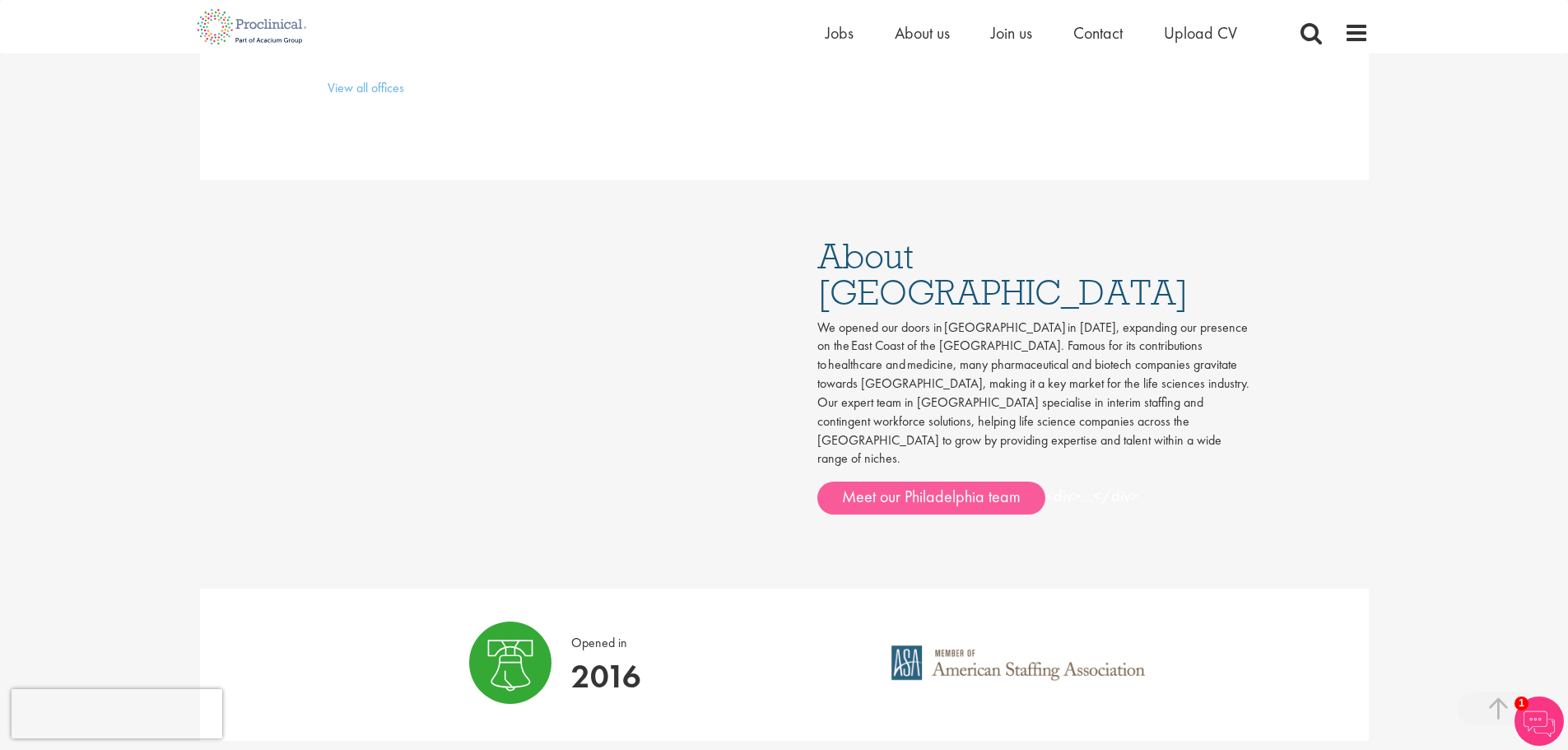
scroll to position [906, 0]
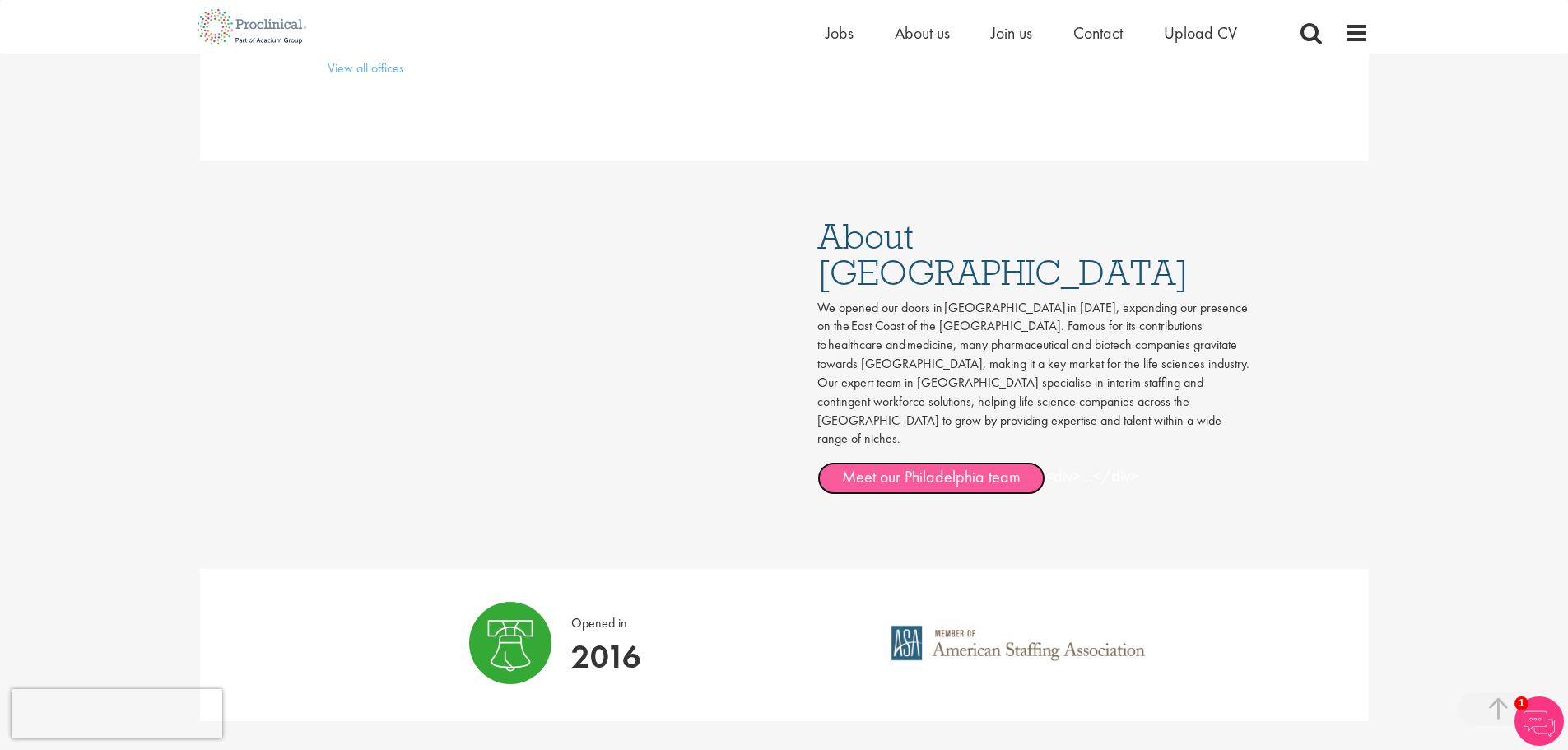
click at [906, 462] on link "Meet our Philadelphia team" at bounding box center [931, 479] width 228 height 33
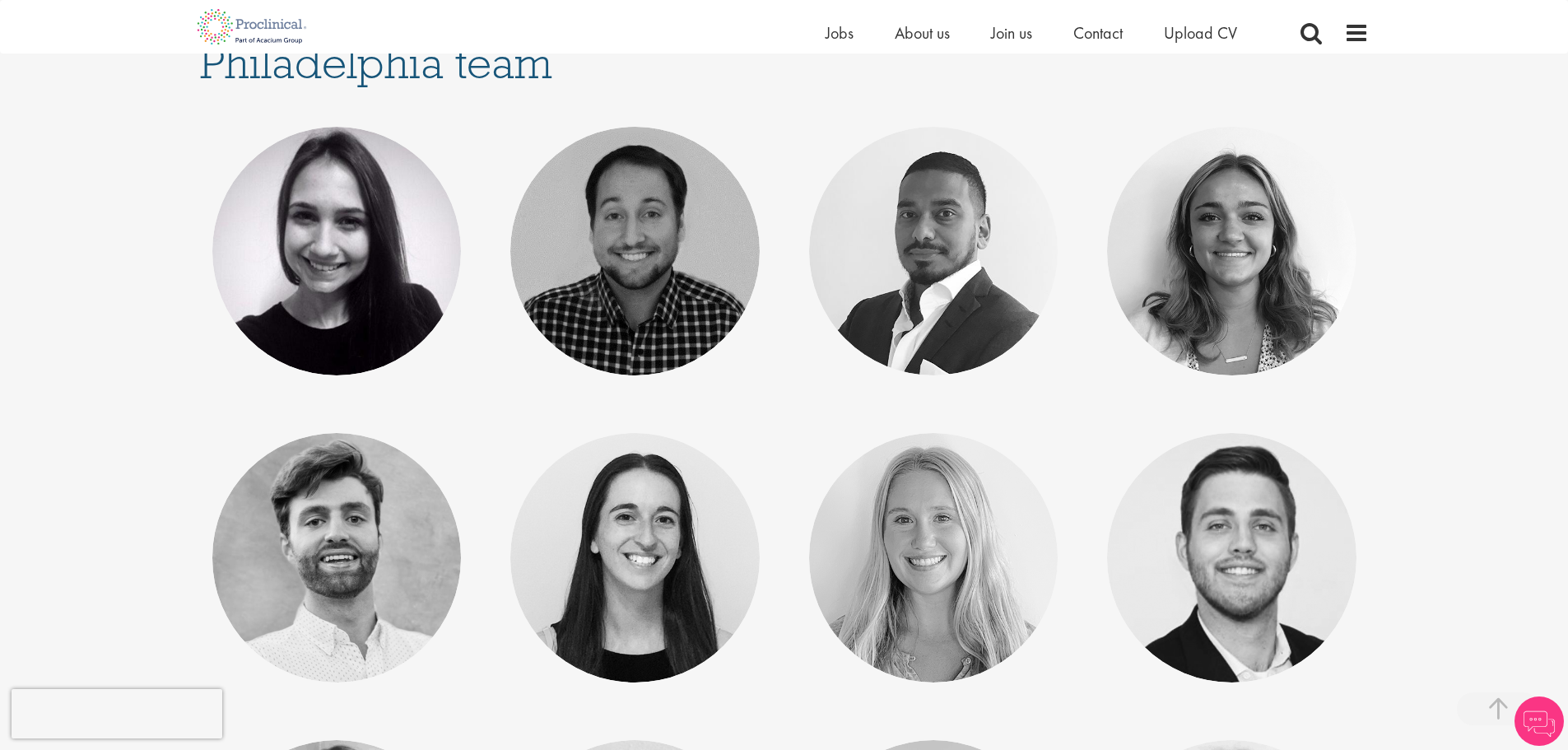
scroll to position [330, 0]
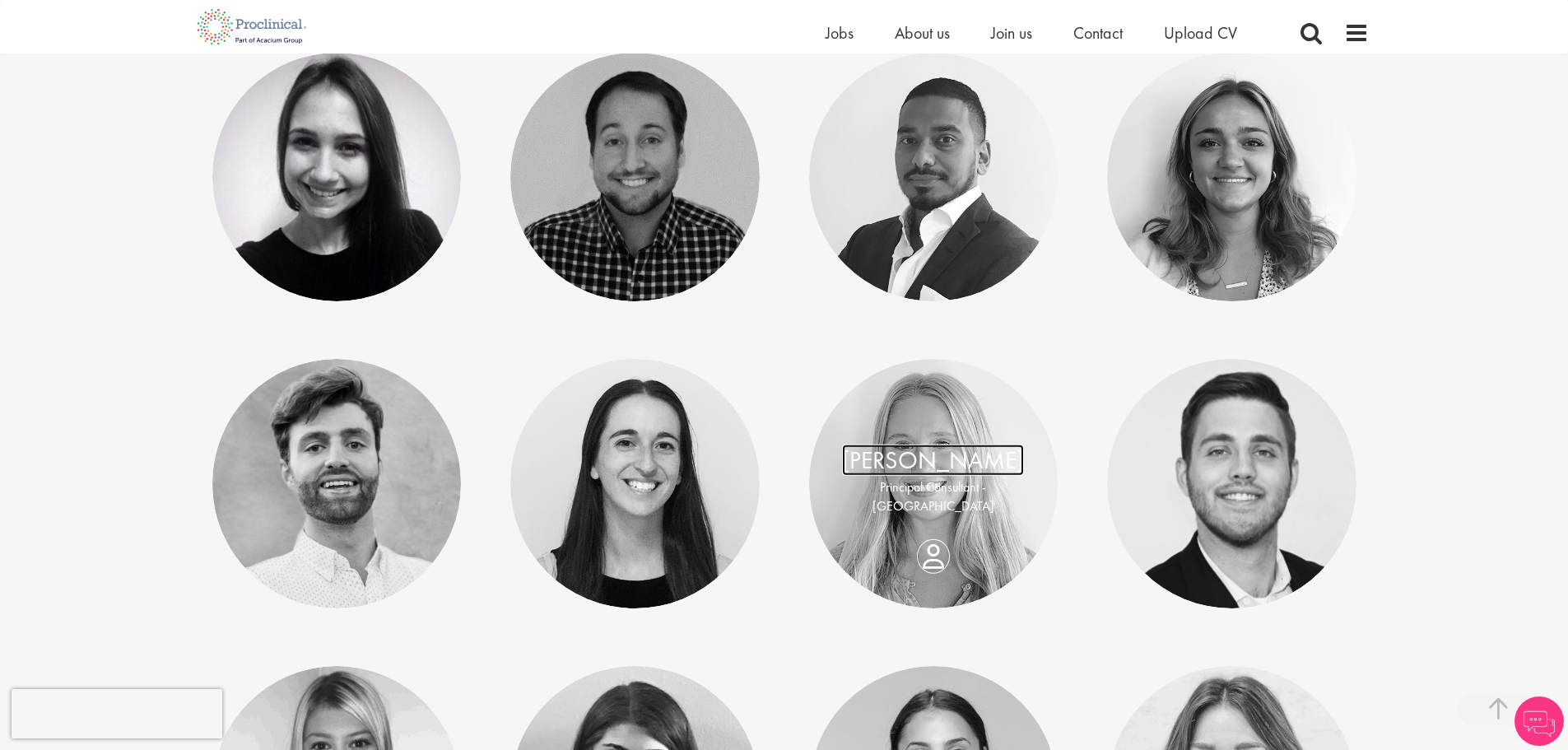
click at [987, 476] on link "[PERSON_NAME]" at bounding box center [932, 460] width 182 height 31
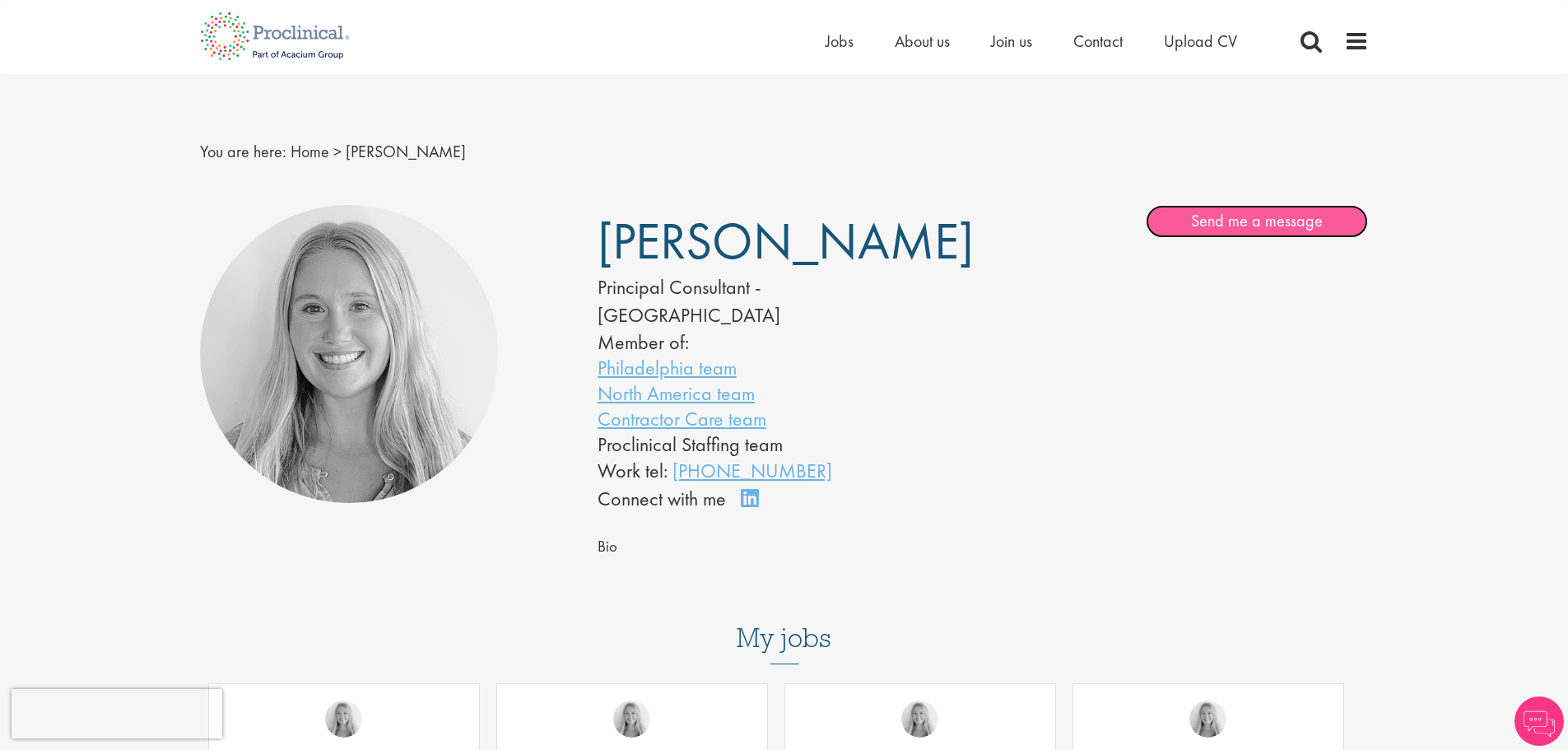
click at [1195, 218] on link "Send me a message" at bounding box center [1257, 222] width 223 height 33
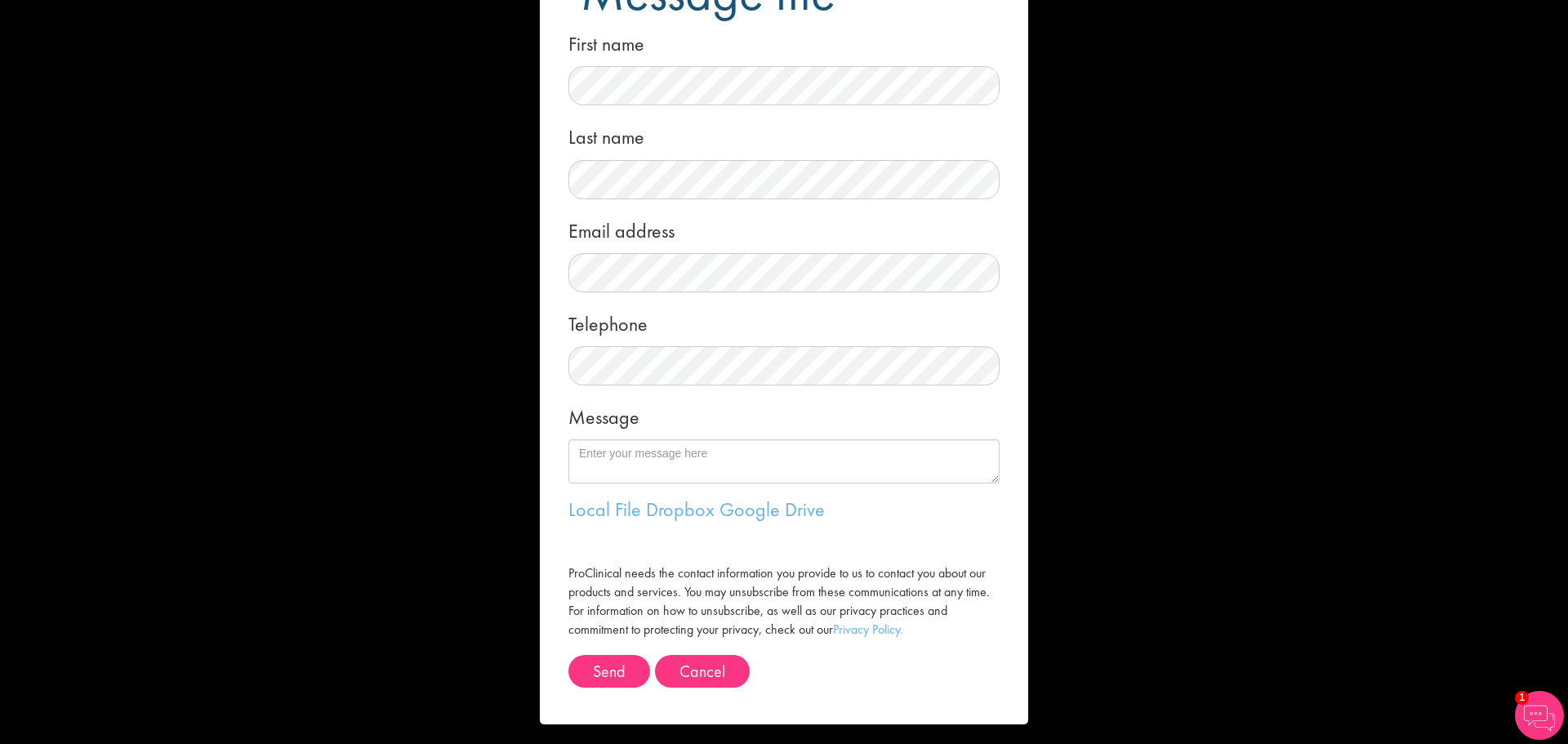
scroll to position [99, 0]
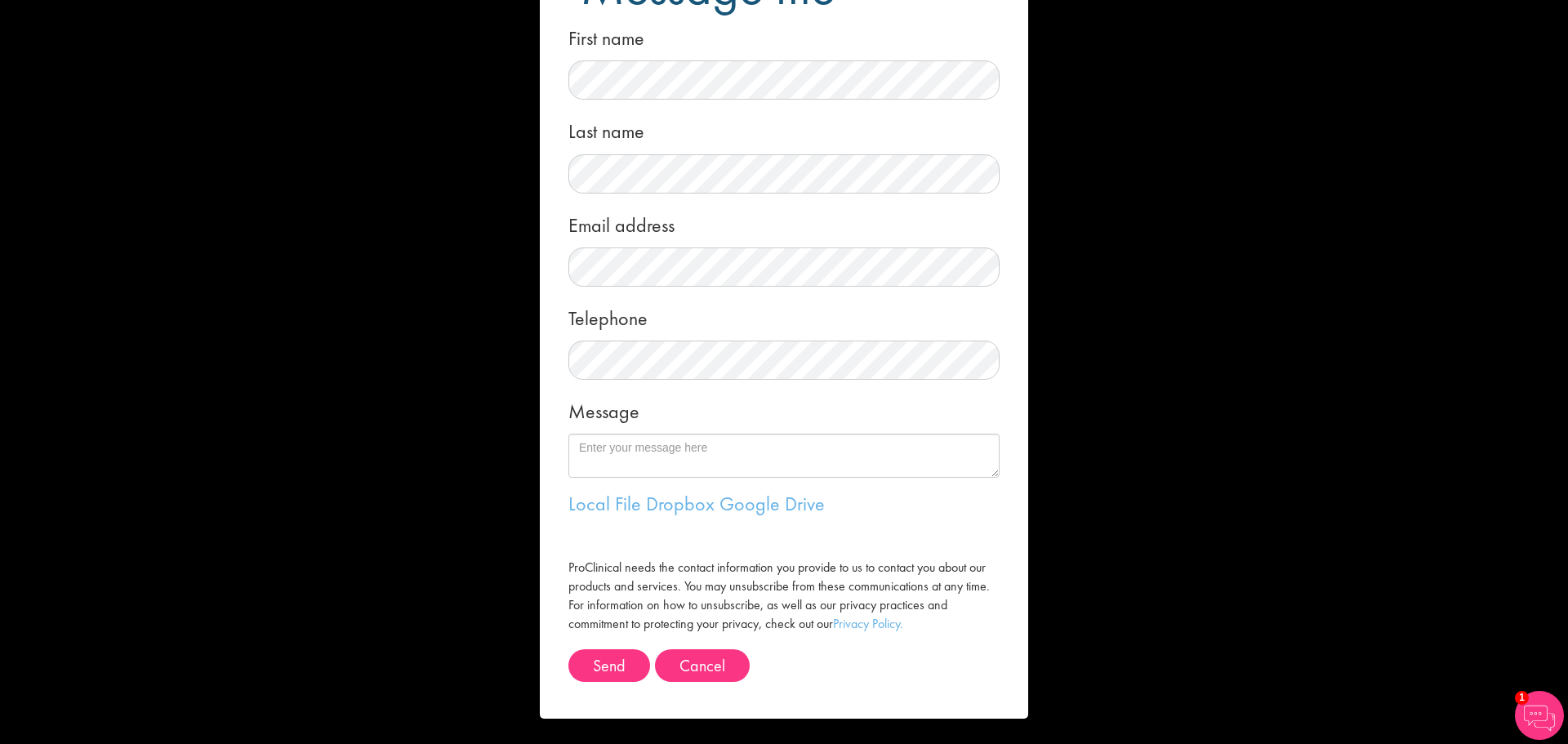
click at [117, 133] on div "Message me First name Last name Email address Telephone Message Local File Drop…" at bounding box center [784, 372] width 1568 height 744
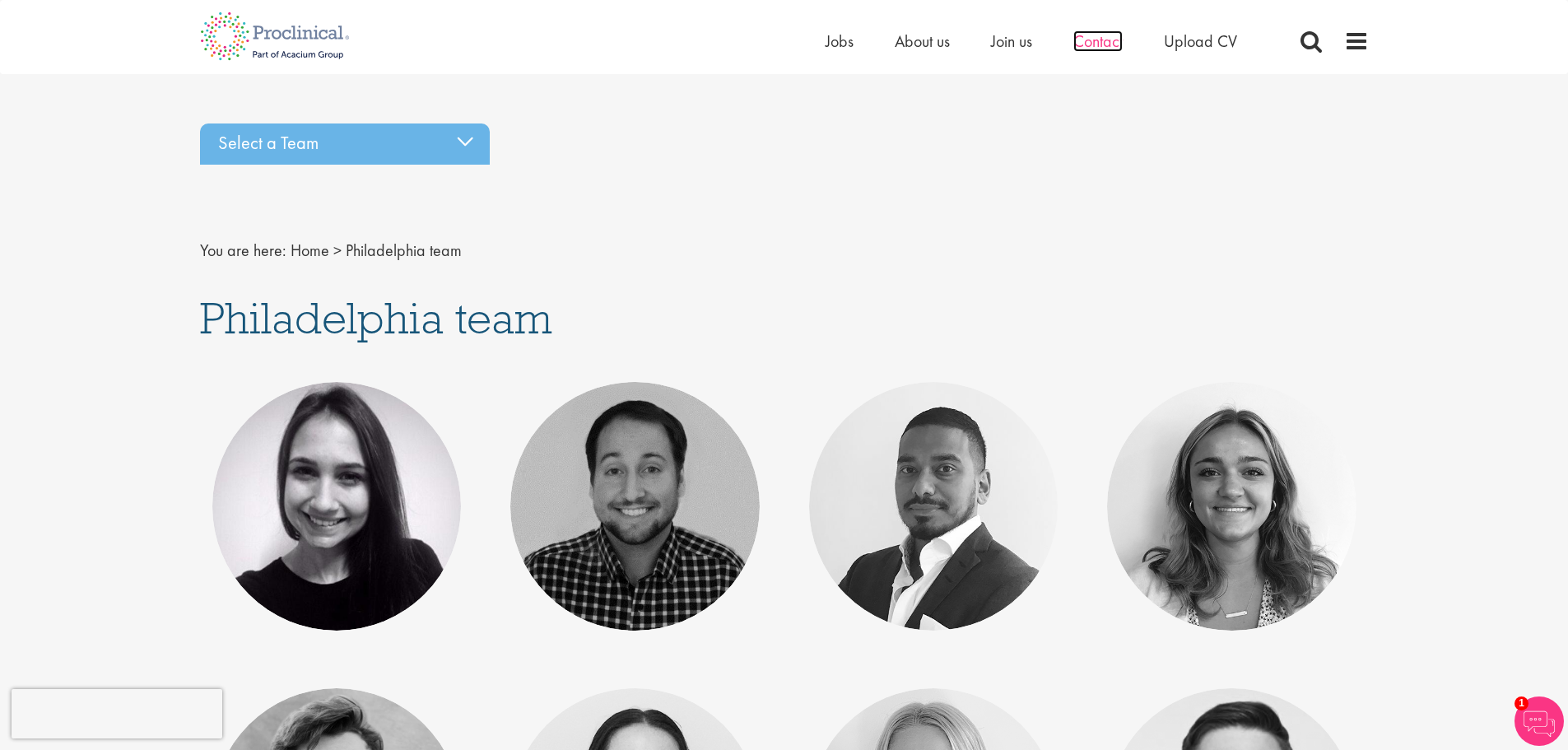
click at [1092, 39] on span "Contact" at bounding box center [1098, 41] width 49 height 22
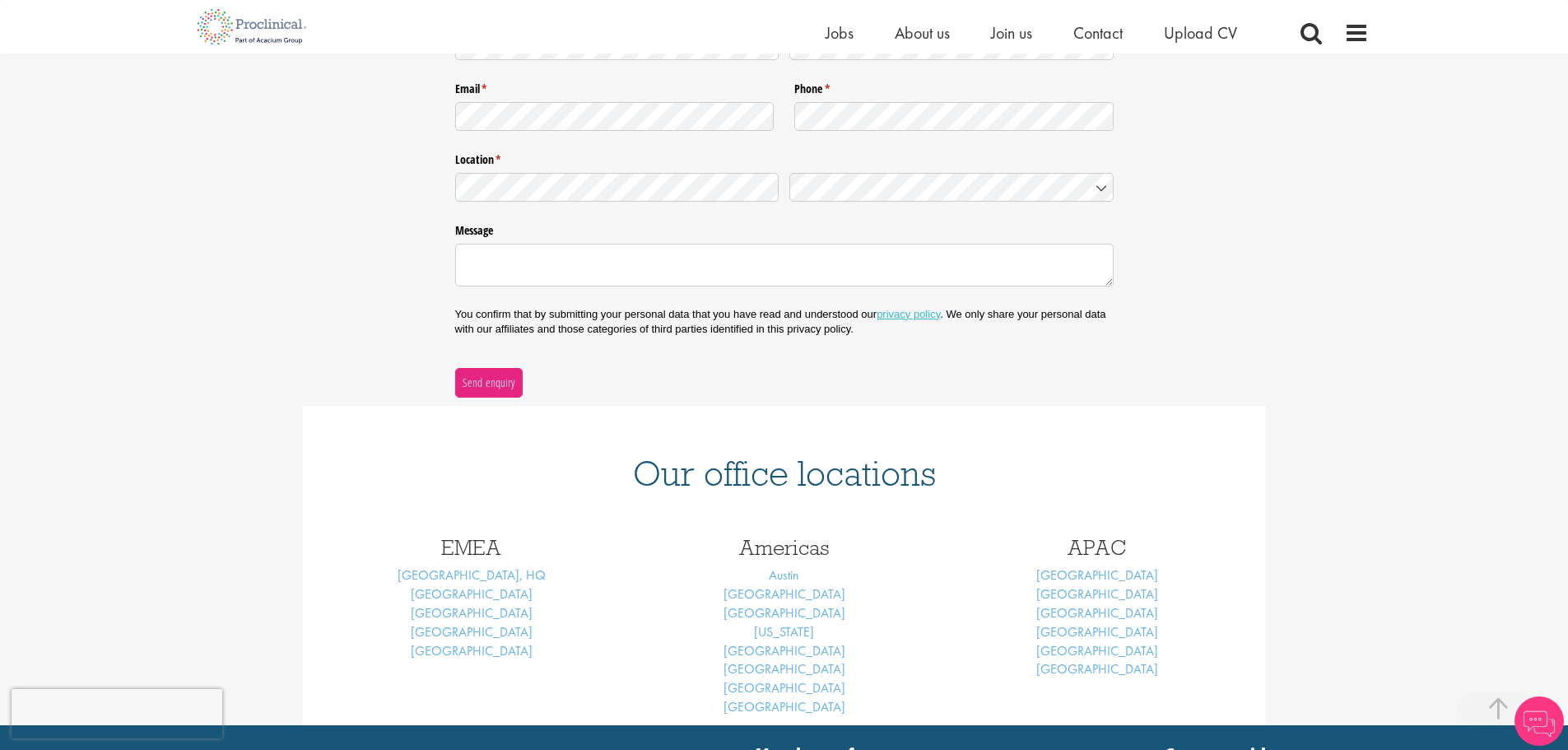
scroll to position [82, 0]
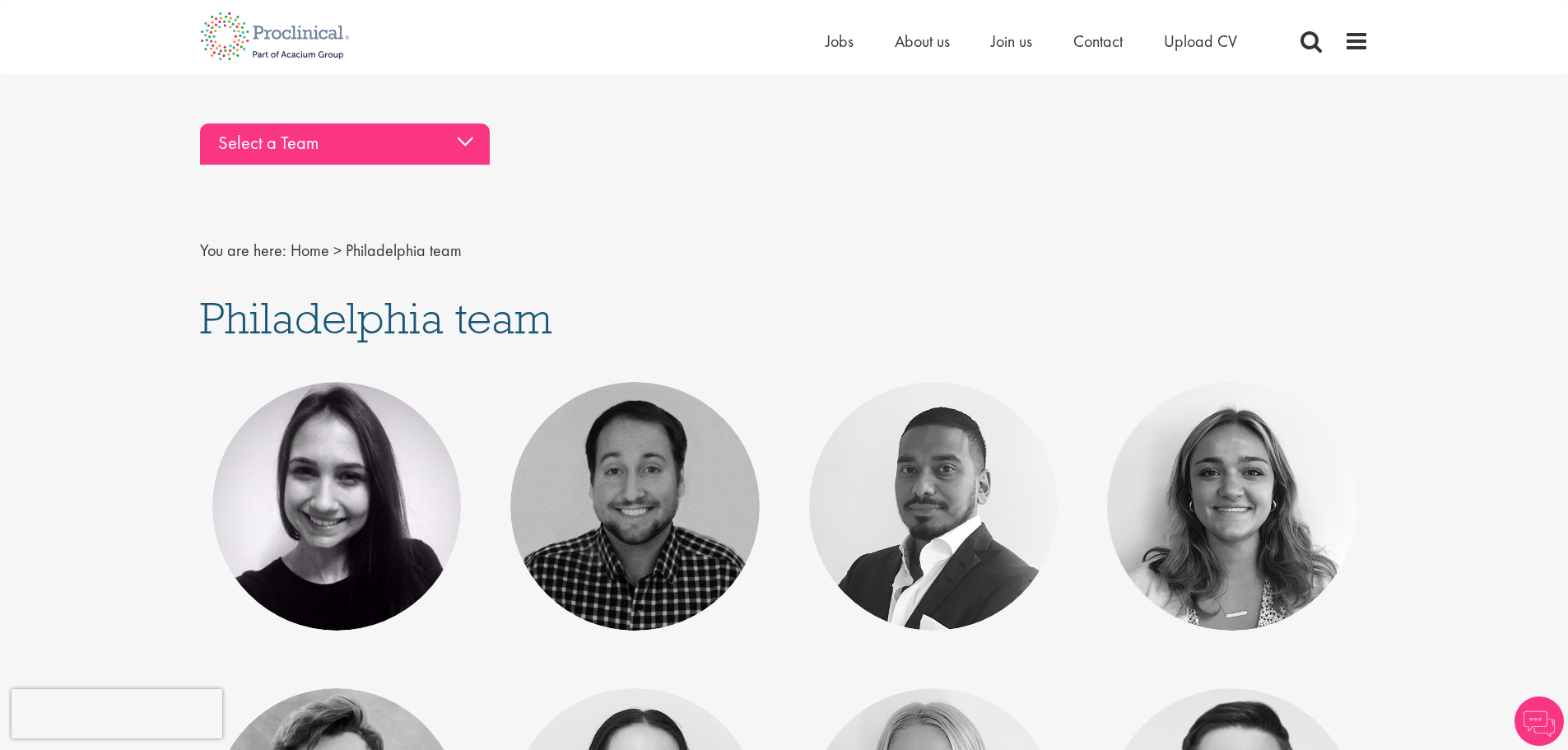
click at [428, 151] on div "Select a Team" at bounding box center [344, 144] width 289 height 41
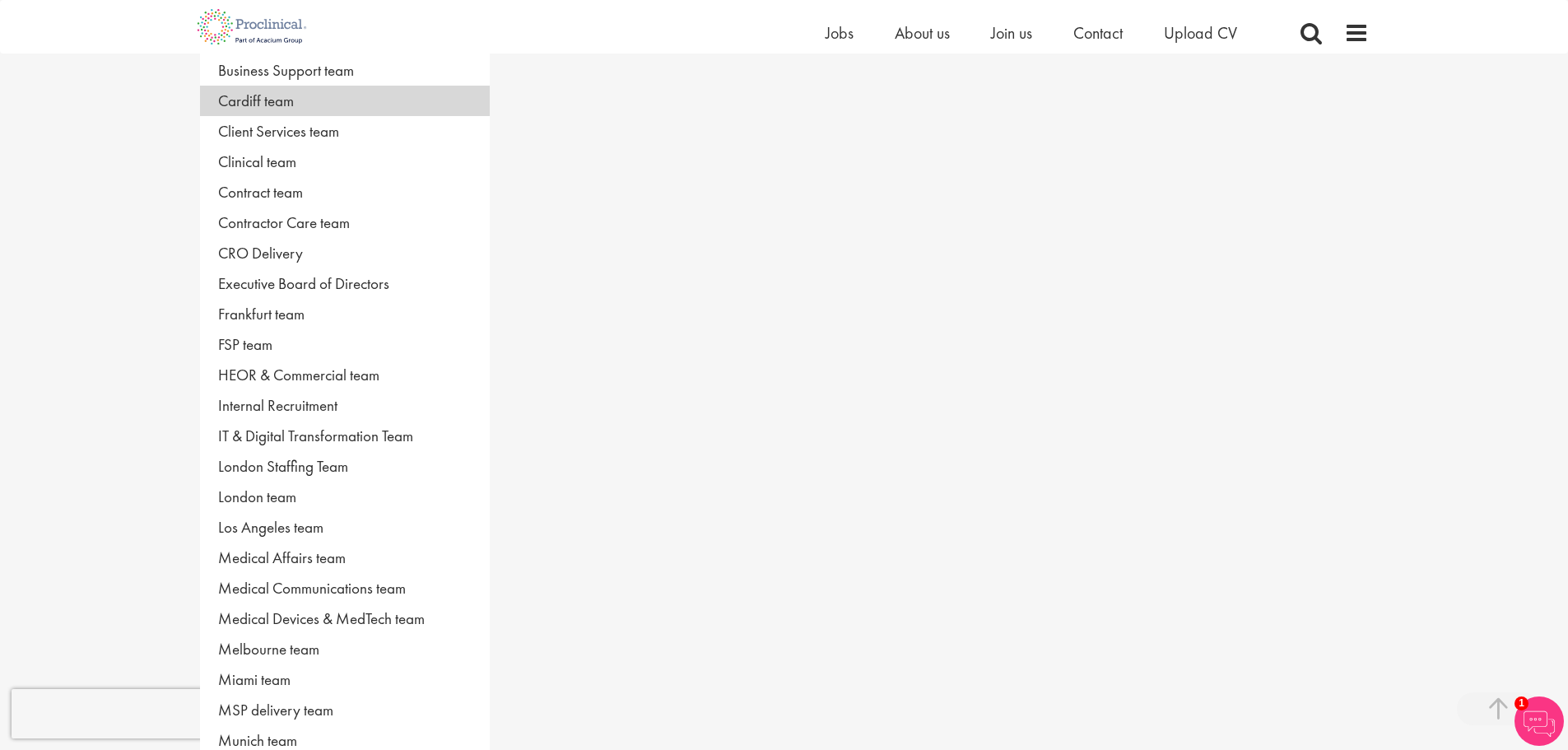
scroll to position [330, 0]
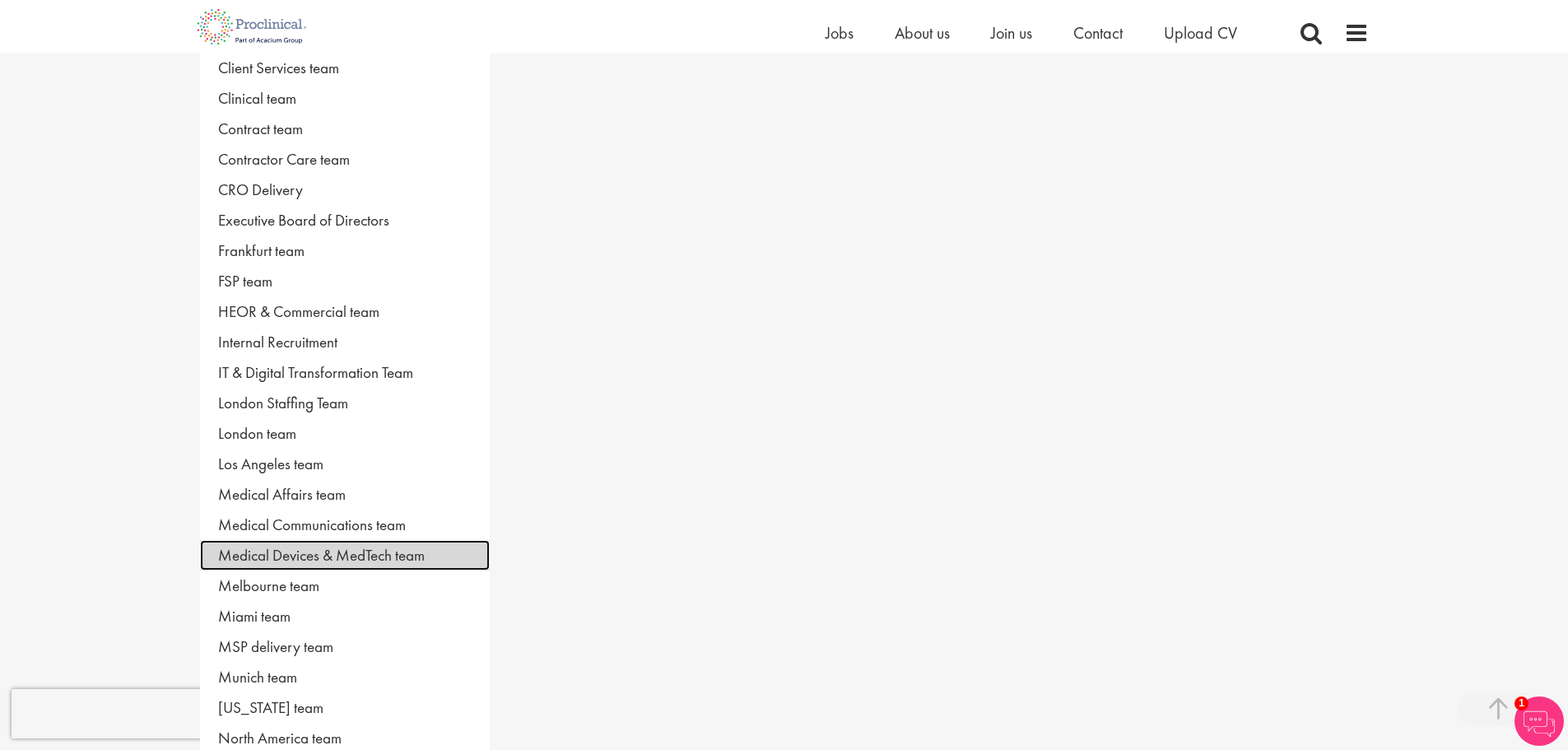
click at [371, 555] on link "Medical Devices & MedTech team" at bounding box center [344, 555] width 289 height 30
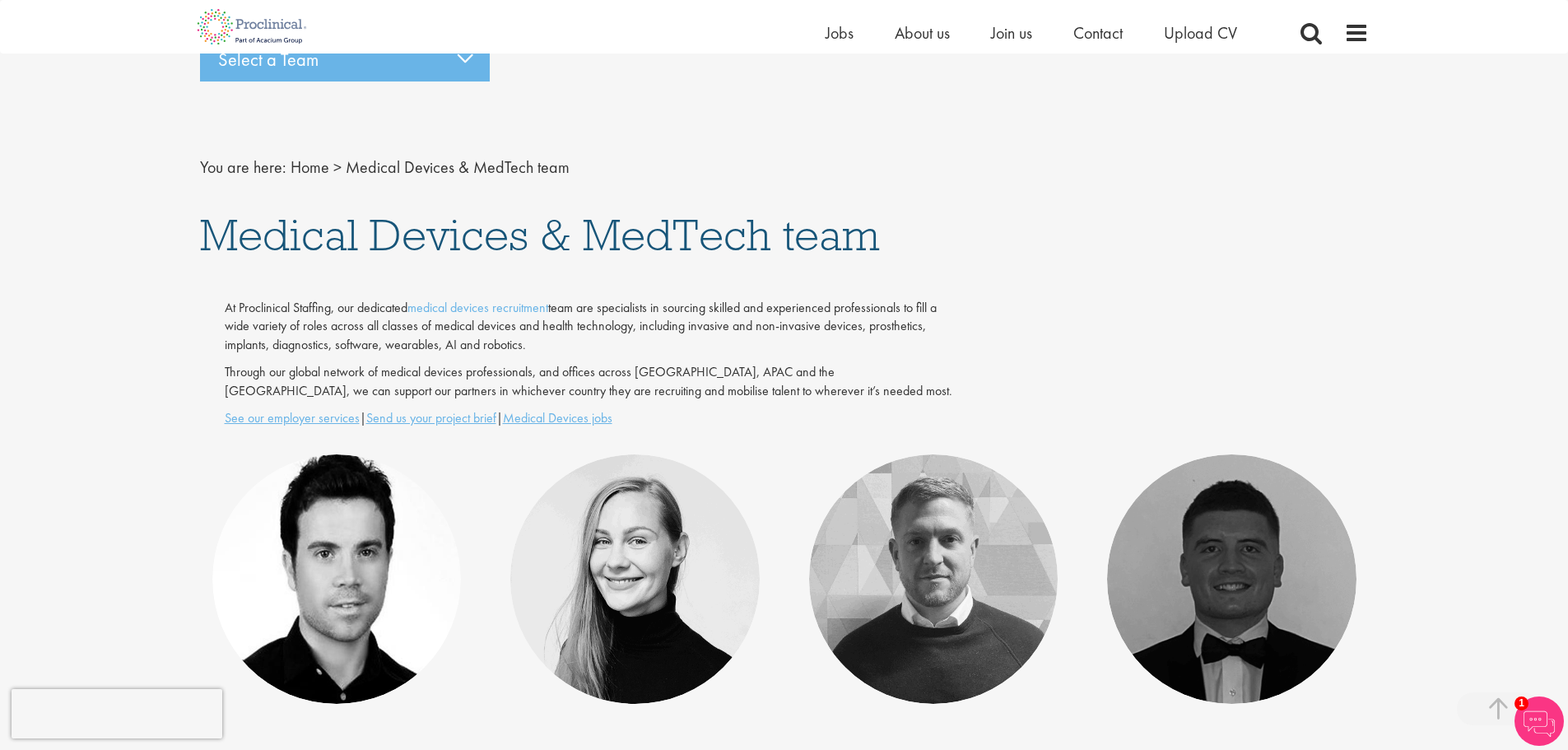
scroll to position [82, 0]
click at [527, 309] on link "medical devices recruitment" at bounding box center [477, 308] width 140 height 18
